Goal: Information Seeking & Learning: Compare options

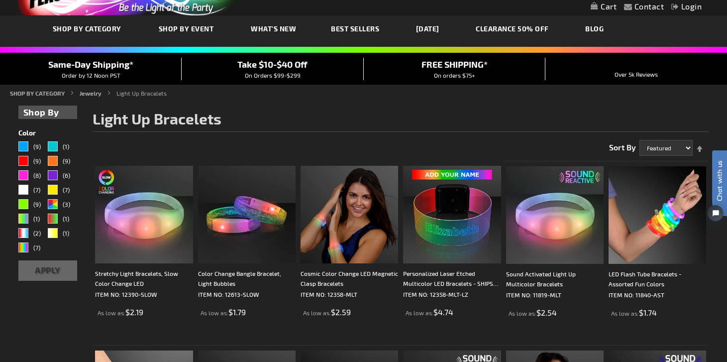
scroll to position [115, 0]
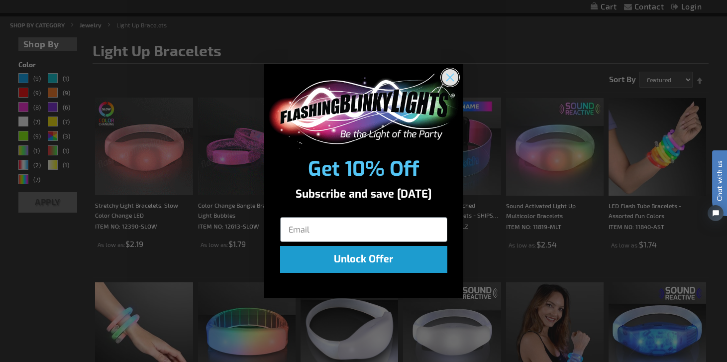
click at [452, 79] on circle "Close dialog" at bounding box center [449, 77] width 16 height 16
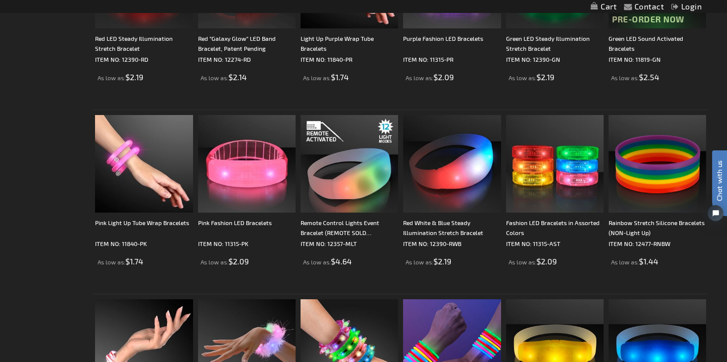
scroll to position [659, 0]
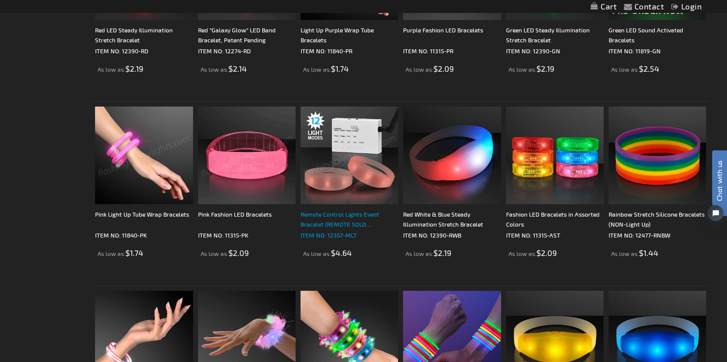
click at [336, 220] on div "Remote Control Lights Event Bracelet (REMOTE SOLD SEPARATELY)" at bounding box center [349, 219] width 98 height 20
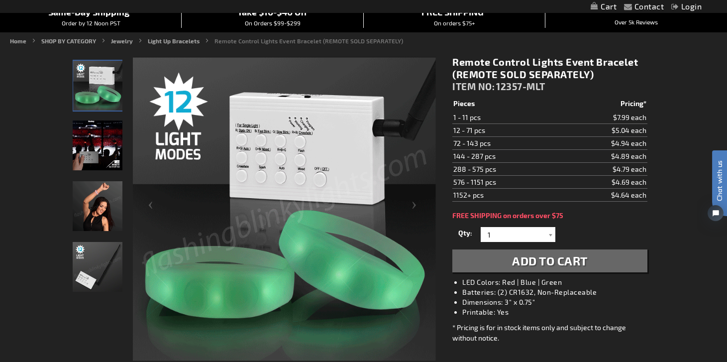
scroll to position [102, 0]
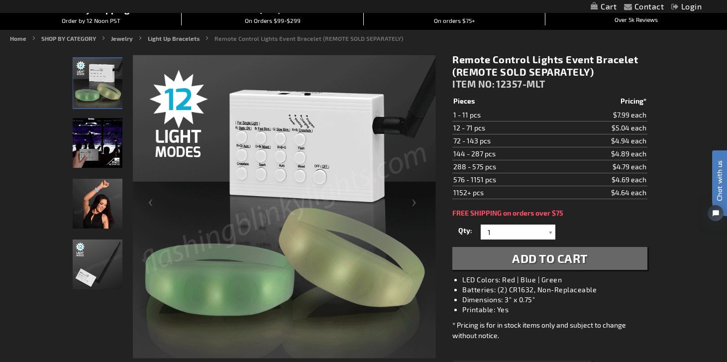
click at [102, 162] on img "Remote Activated LED Bracelets" at bounding box center [98, 143] width 50 height 50
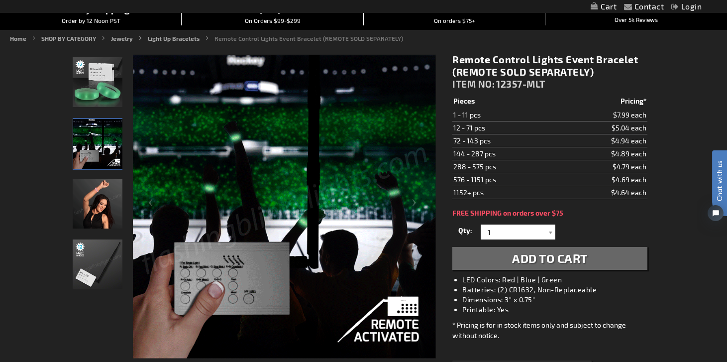
click at [98, 205] on img "Female displaying Remote Activated LED Bracelets" at bounding box center [98, 204] width 50 height 50
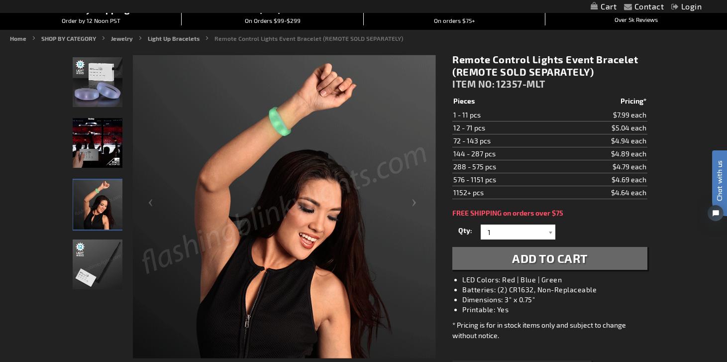
click at [96, 266] on img "Remote Control for Bracelets" at bounding box center [98, 264] width 50 height 50
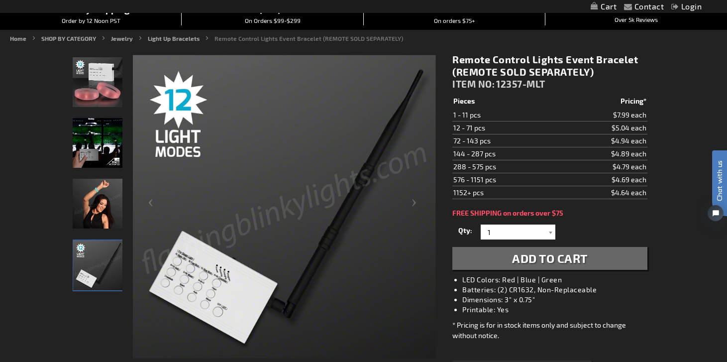
click at [94, 100] on img "Remote Activated LED Bracelets" at bounding box center [98, 82] width 50 height 50
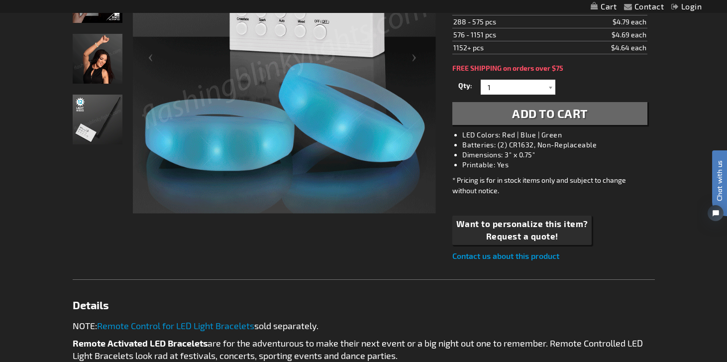
scroll to position [421, 0]
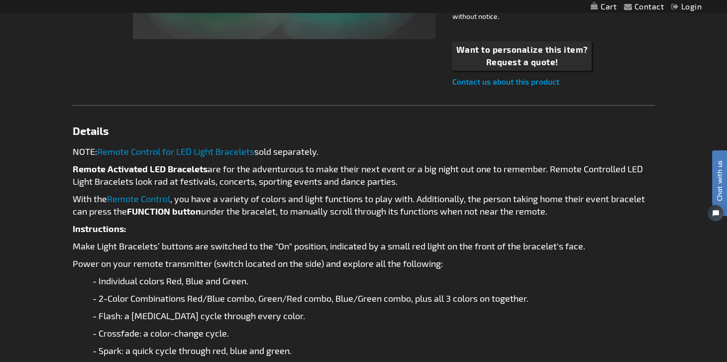
click at [196, 149] on link "Remote Control for LED Light Bracelets" at bounding box center [175, 151] width 157 height 11
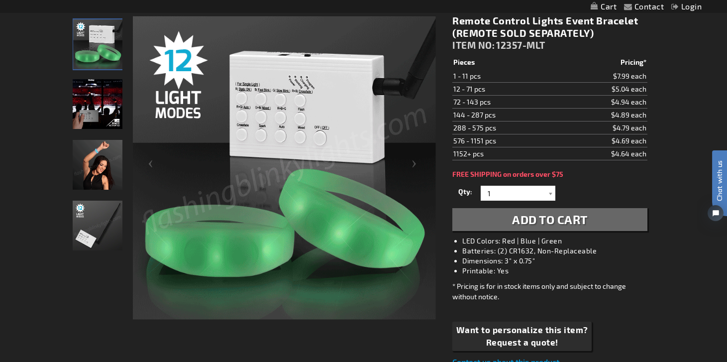
scroll to position [133, 0]
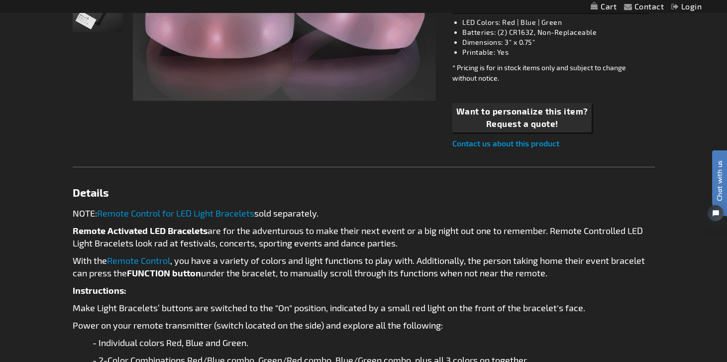
scroll to position [224, 0]
